Goal: Check status: Check status

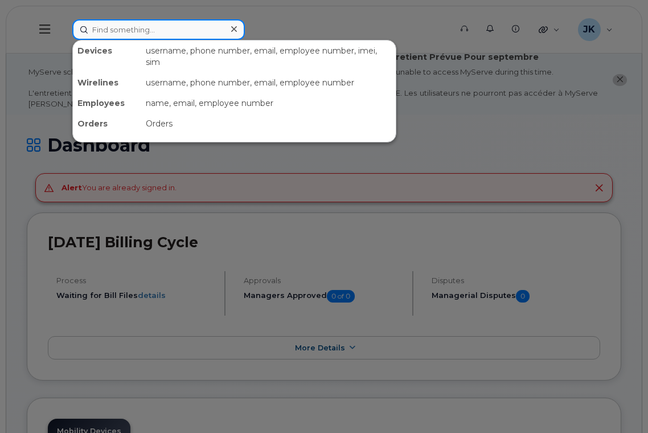
click at [153, 28] on input at bounding box center [158, 29] width 173 height 21
paste input "Georgia Mader"
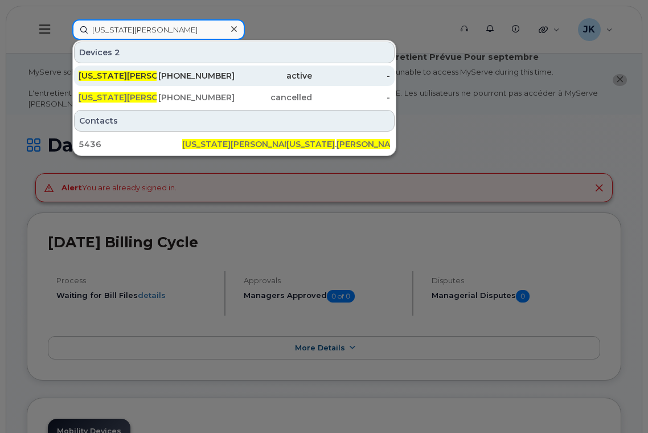
type input "Georgia Mader"
click at [114, 74] on span "Georgia Mader" at bounding box center [137, 76] width 117 height 10
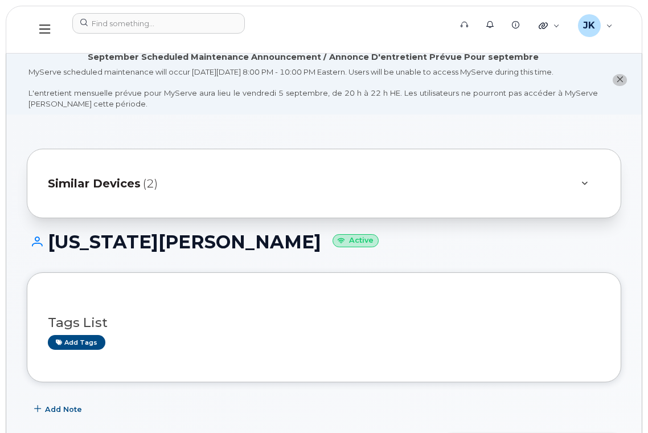
click at [39, 22] on button at bounding box center [45, 29] width 36 height 33
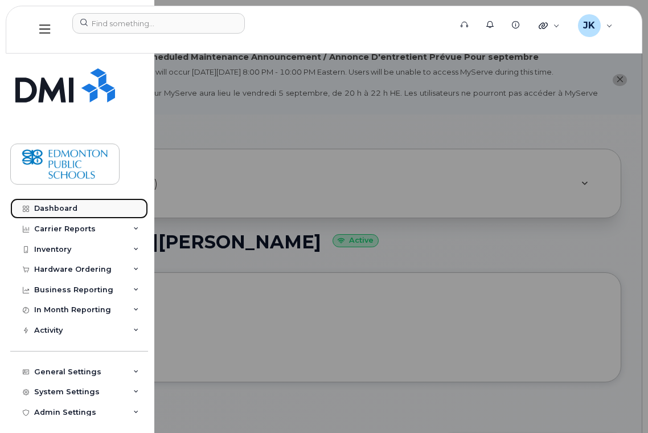
drag, startPoint x: 63, startPoint y: 208, endPoint x: 92, endPoint y: 208, distance: 28.5
click at [63, 208] on div "Dashboard" at bounding box center [55, 208] width 43 height 9
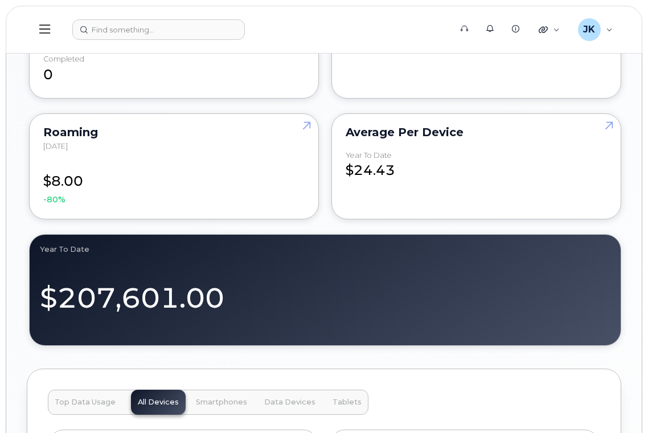
scroll to position [1519, 0]
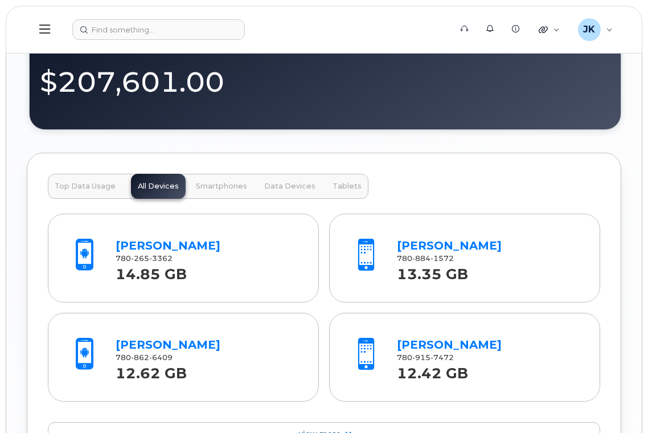
click at [349, 186] on span "Tablets" at bounding box center [347, 186] width 29 height 9
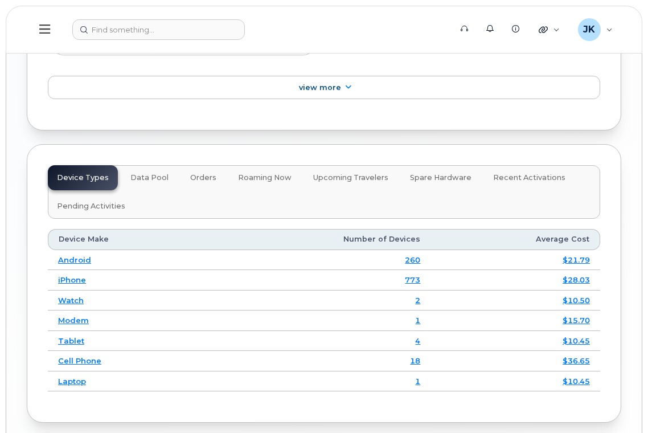
scroll to position [1823, 0]
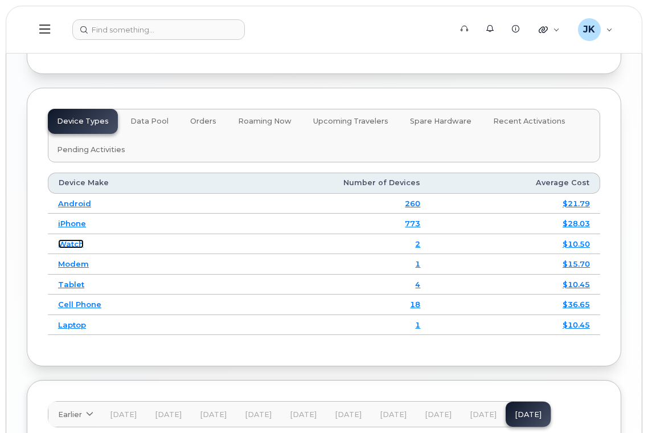
click at [66, 244] on link "Watch" at bounding box center [71, 243] width 26 height 9
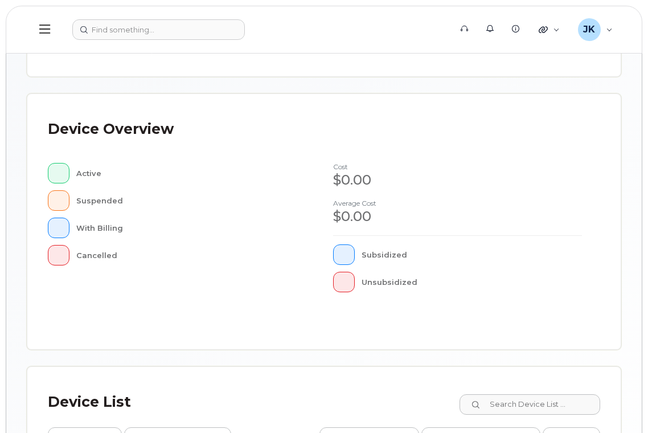
scroll to position [304, 0]
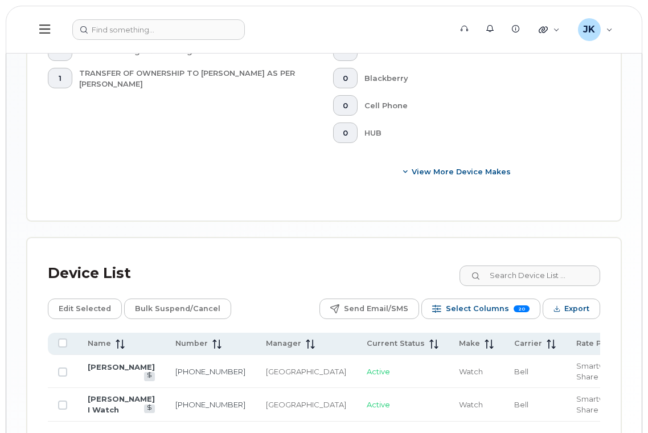
scroll to position [702, 0]
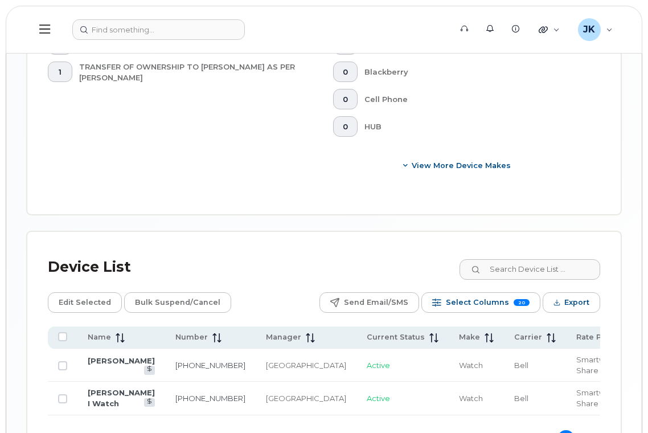
scroll to position [702, 0]
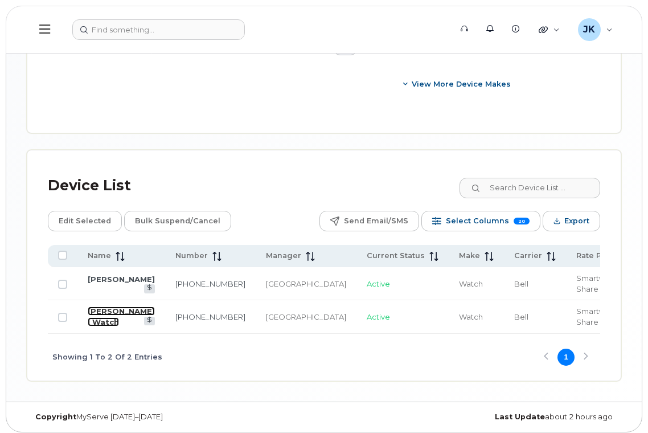
click at [104, 306] on link "Aryn Ford I Watch" at bounding box center [121, 316] width 67 height 20
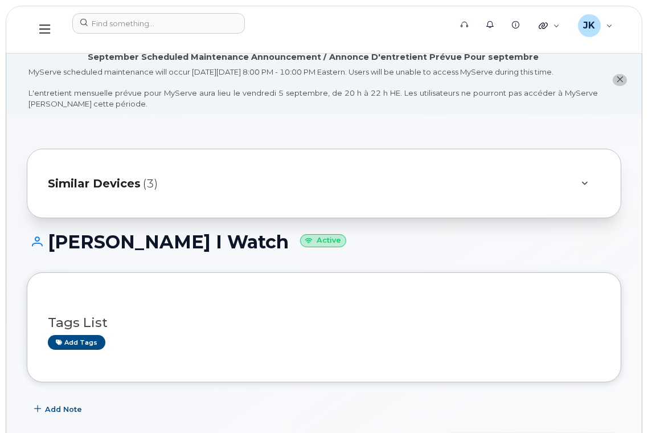
click at [620, 81] on icon "close notification" at bounding box center [619, 79] width 7 height 7
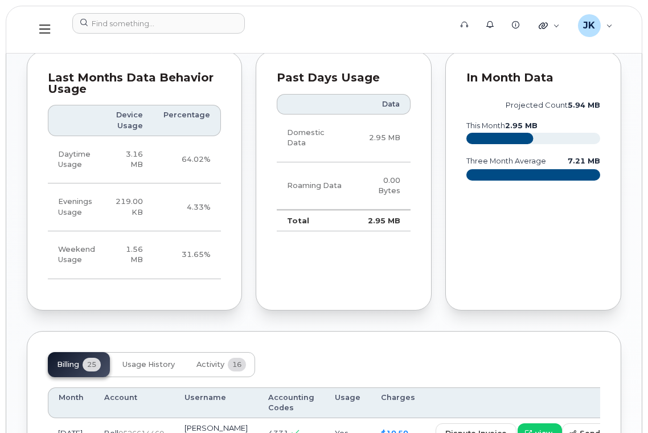
scroll to position [1139, 0]
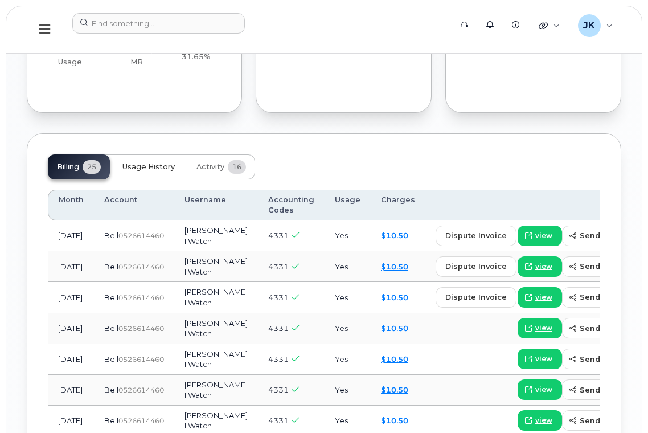
click at [149, 162] on span "Usage History" at bounding box center [148, 166] width 52 height 9
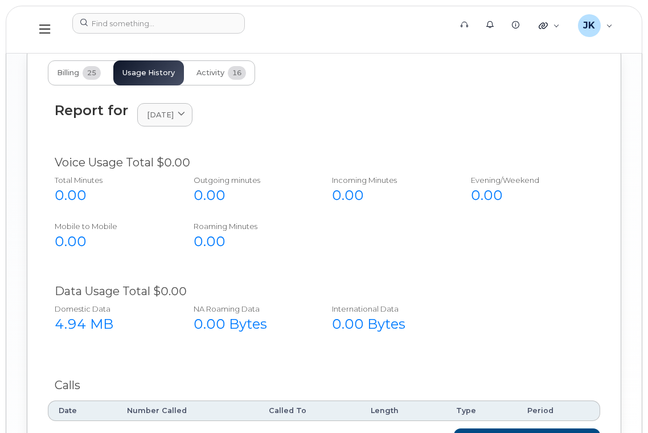
scroll to position [1155, 0]
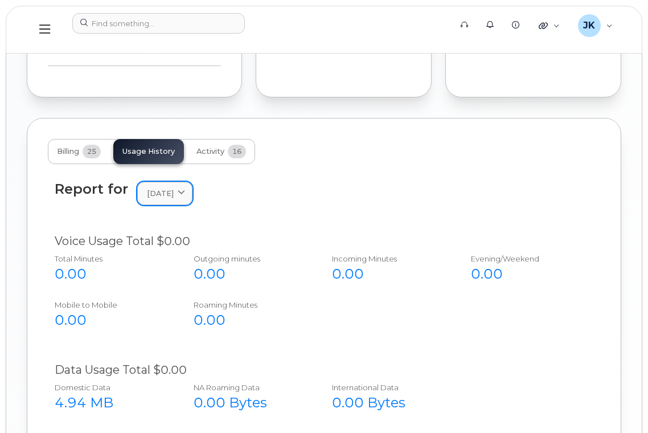
click at [193, 182] on link "[DATE]" at bounding box center [164, 193] width 55 height 23
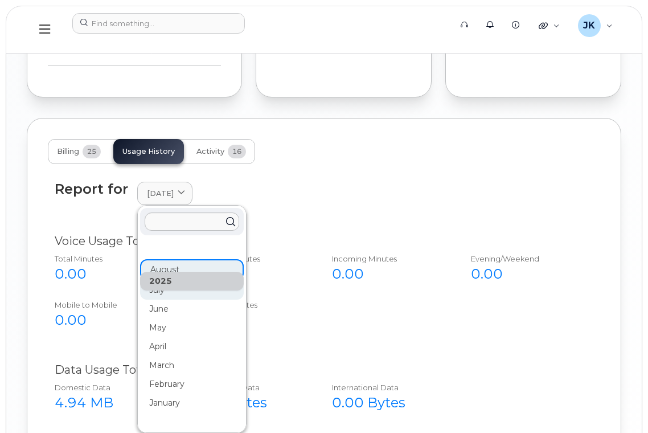
click at [161, 281] on div "July" at bounding box center [192, 290] width 104 height 19
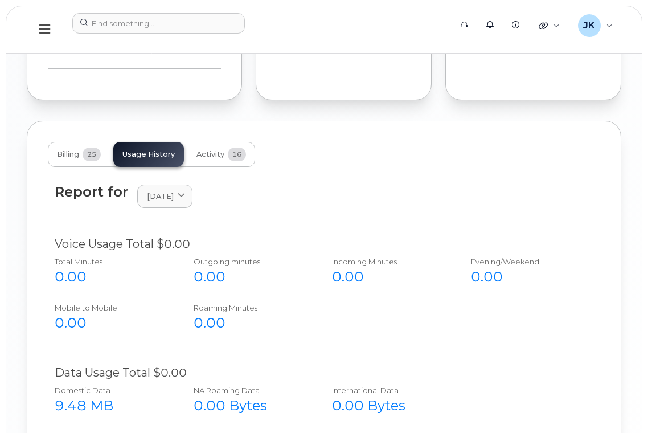
scroll to position [1003, 0]
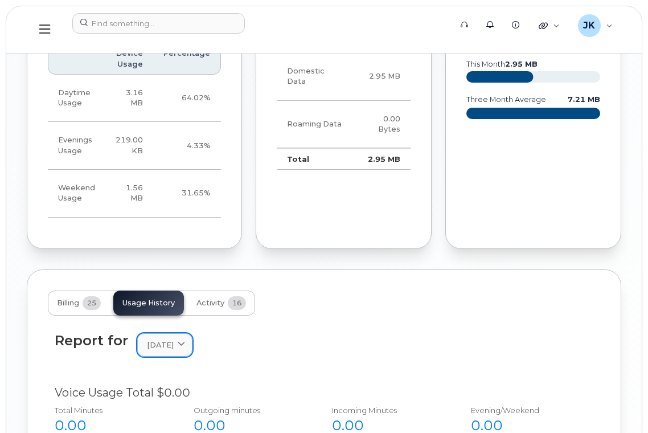
click at [174, 339] on span "[DATE]" at bounding box center [160, 344] width 27 height 11
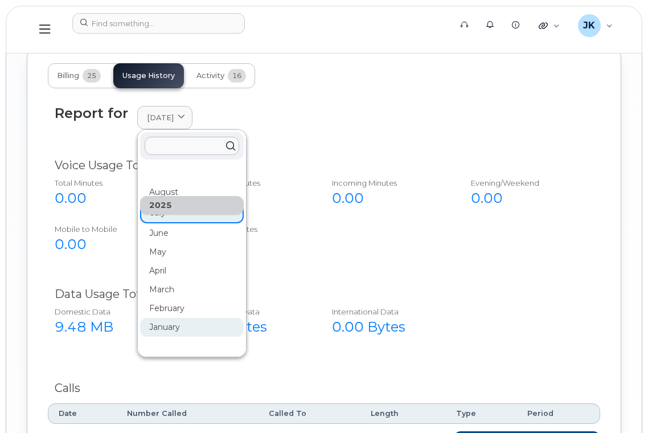
scroll to position [1231, 0]
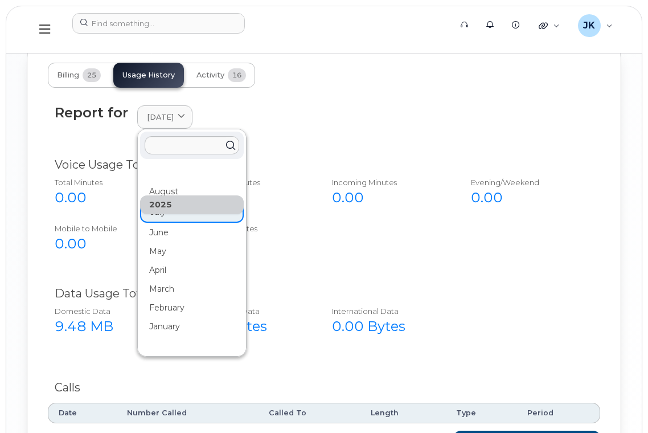
click at [161, 242] on div "May" at bounding box center [192, 251] width 104 height 19
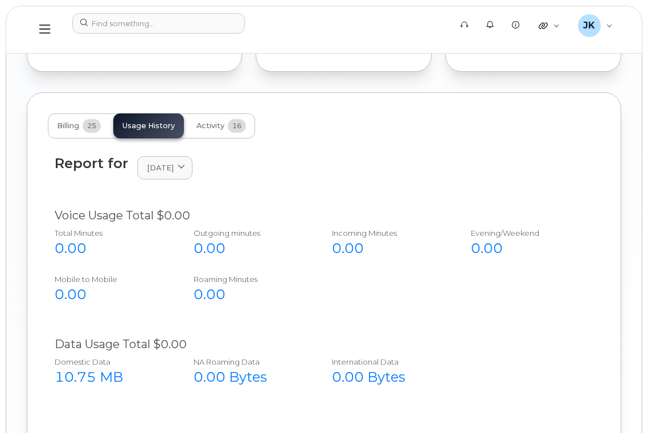
scroll to position [1155, 0]
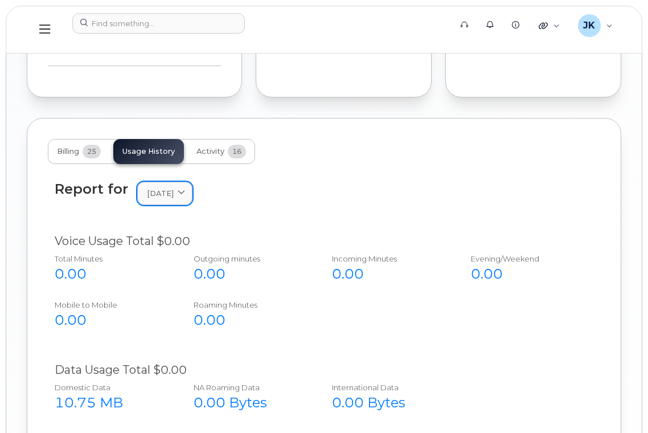
click at [185, 190] on icon at bounding box center [181, 193] width 7 height 7
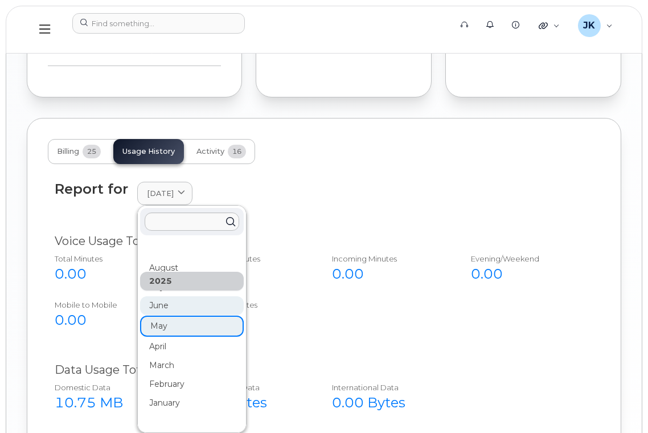
click at [172, 296] on div "June" at bounding box center [192, 305] width 104 height 19
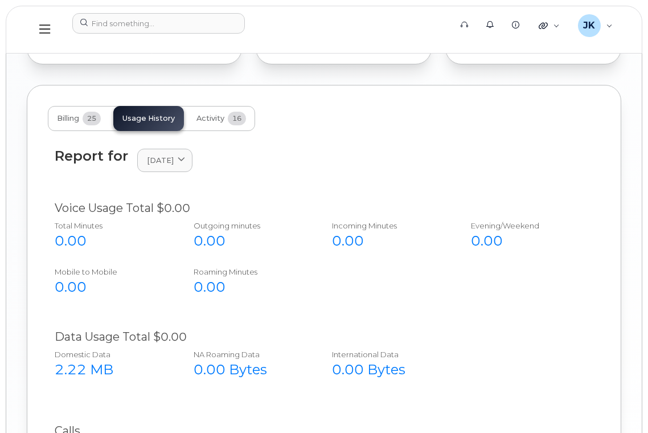
scroll to position [1003, 0]
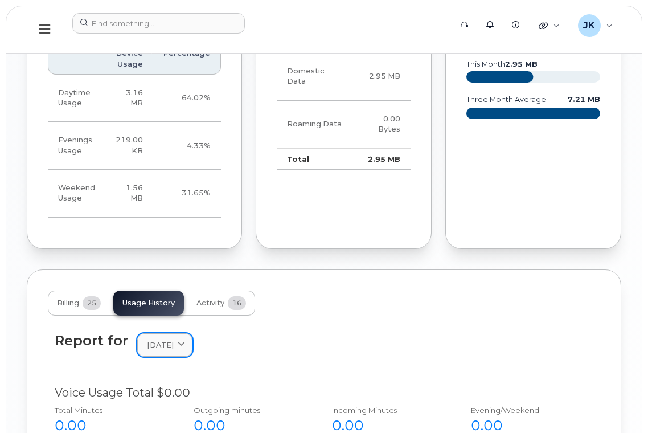
click at [183, 339] on div "[DATE]" at bounding box center [165, 344] width 36 height 11
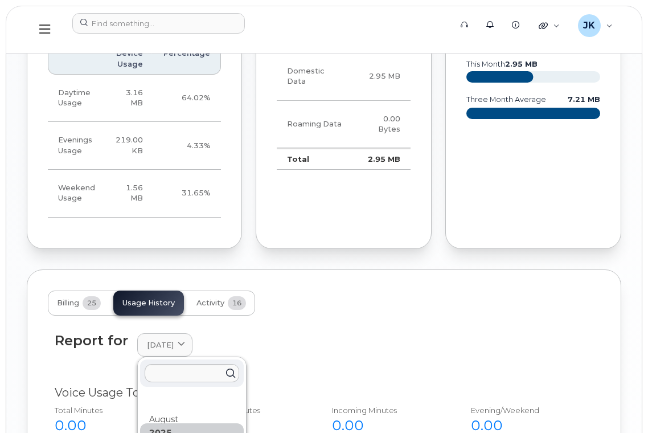
click at [160, 429] on div "July" at bounding box center [192, 438] width 104 height 19
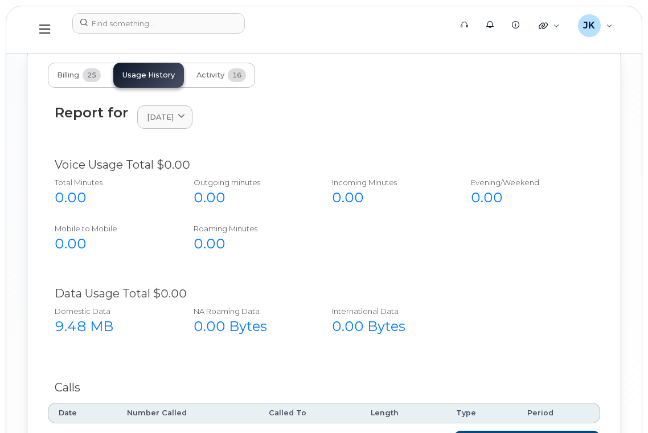
scroll to position [1155, 0]
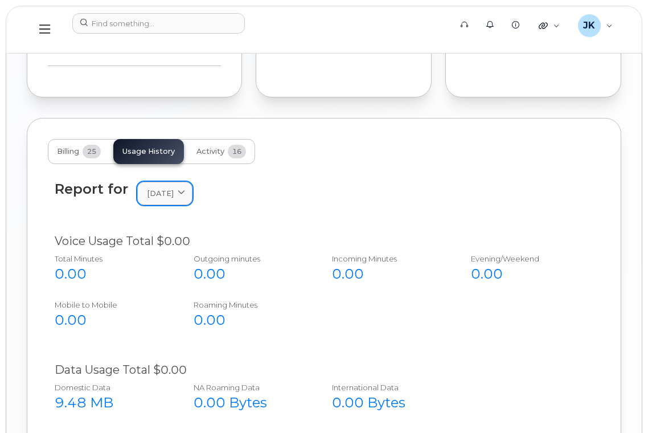
click at [185, 190] on icon at bounding box center [181, 193] width 7 height 7
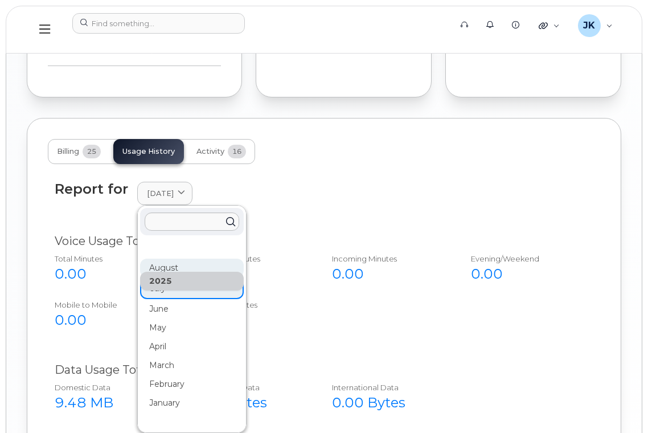
click at [165, 259] on div "August" at bounding box center [192, 268] width 104 height 19
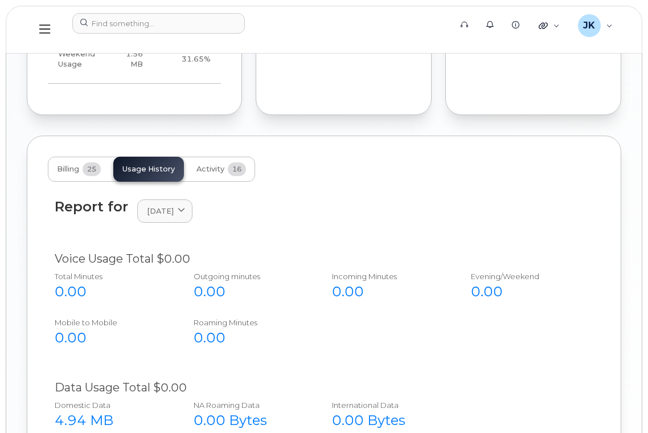
scroll to position [1060, 0]
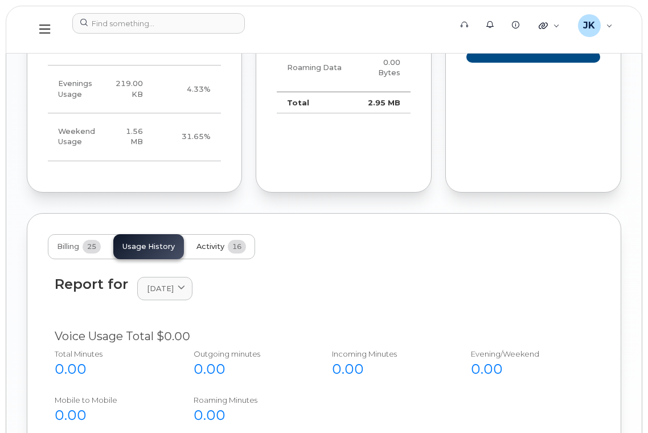
click at [211, 242] on span "Activity" at bounding box center [211, 246] width 28 height 9
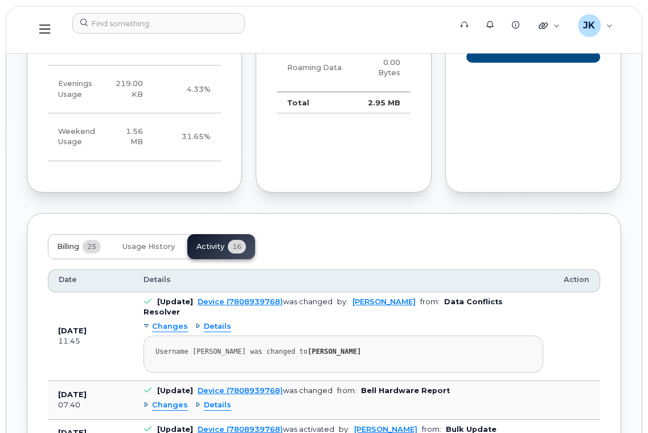
click at [60, 242] on span "Billing" at bounding box center [68, 246] width 22 height 9
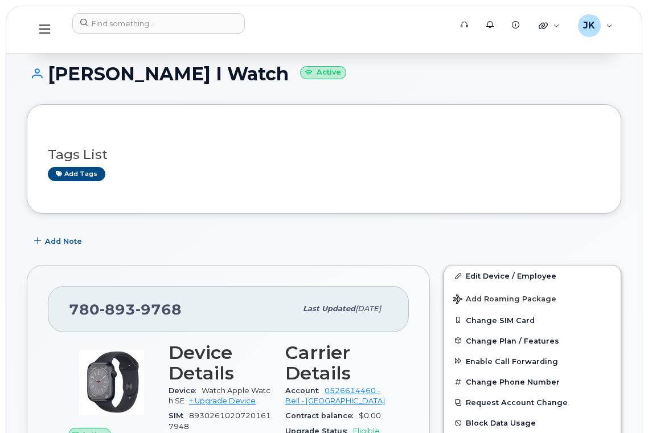
scroll to position [0, 0]
